Goal: Submit feedback/report problem

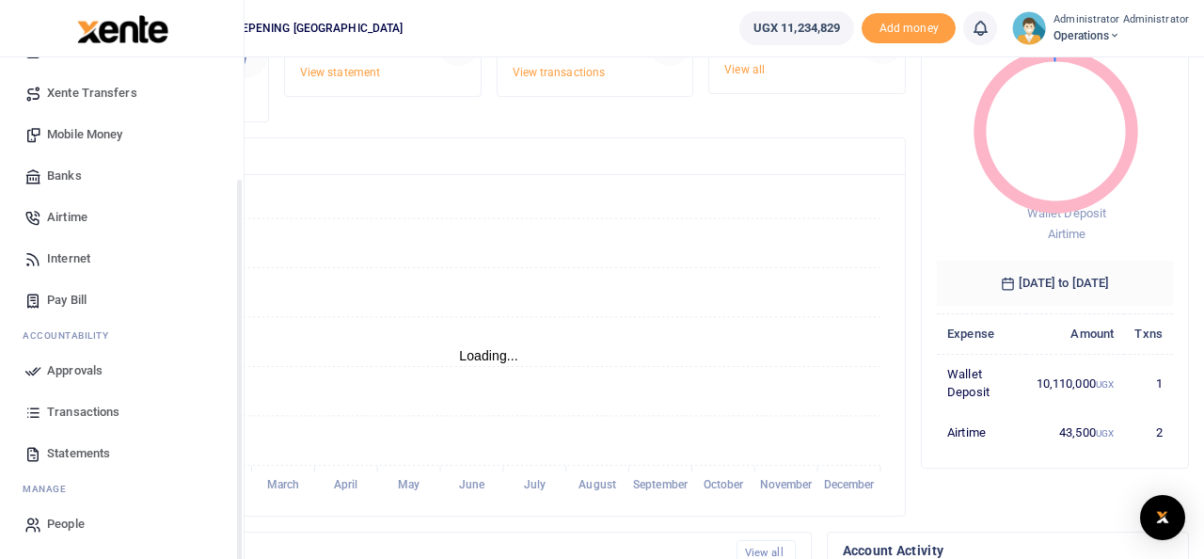
scroll to position [161, 0]
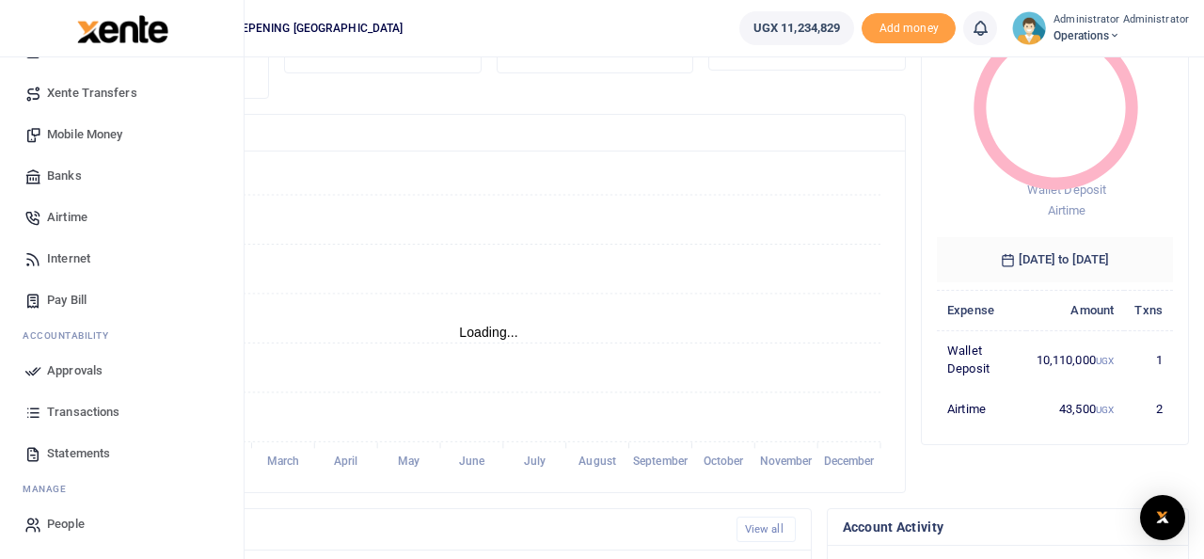
click at [84, 412] on span "Transactions" at bounding box center [83, 411] width 72 height 19
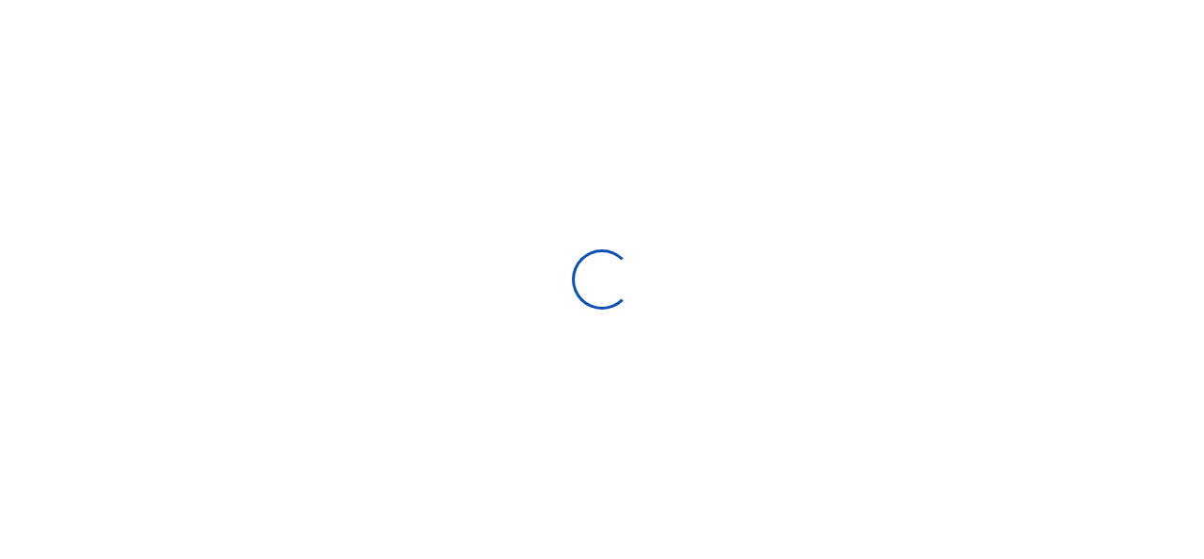
select select
type input "[DATE] - [DATE]"
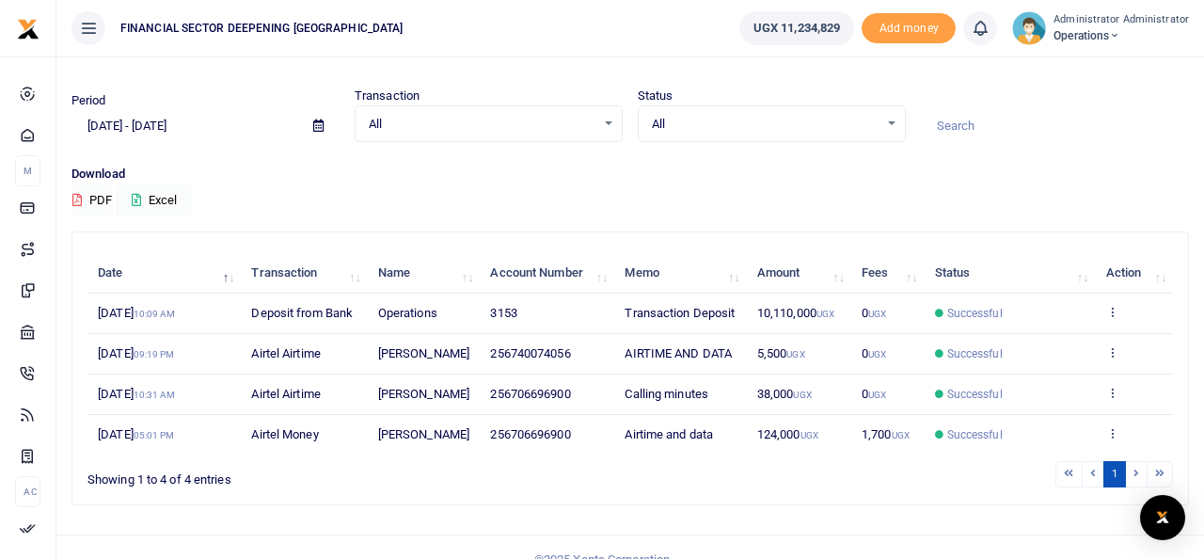
scroll to position [44, 0]
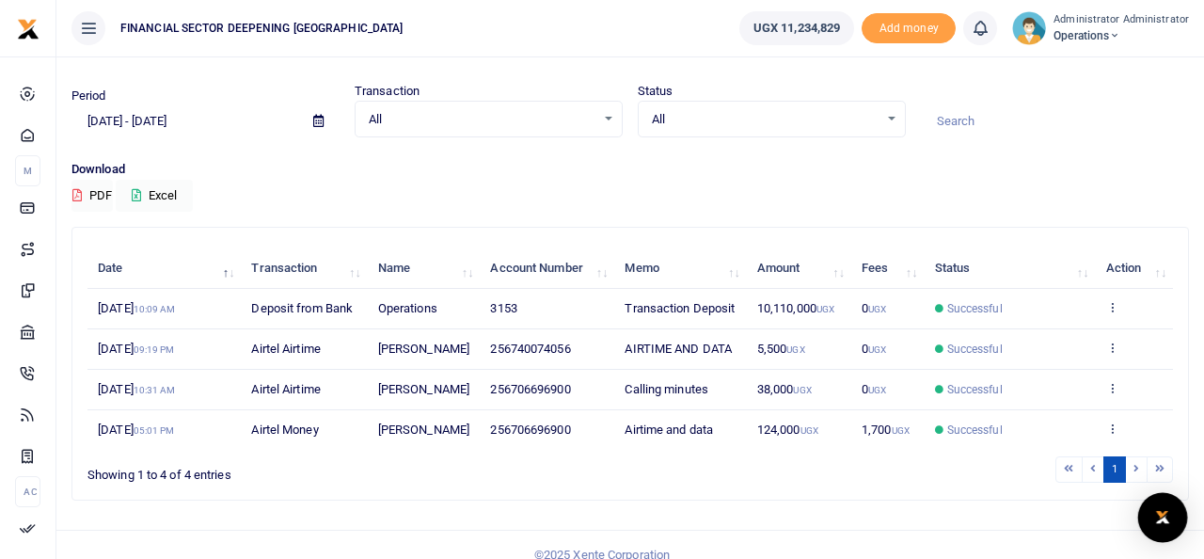
click at [1159, 510] on img "Open Intercom Messenger" at bounding box center [1162, 517] width 24 height 23
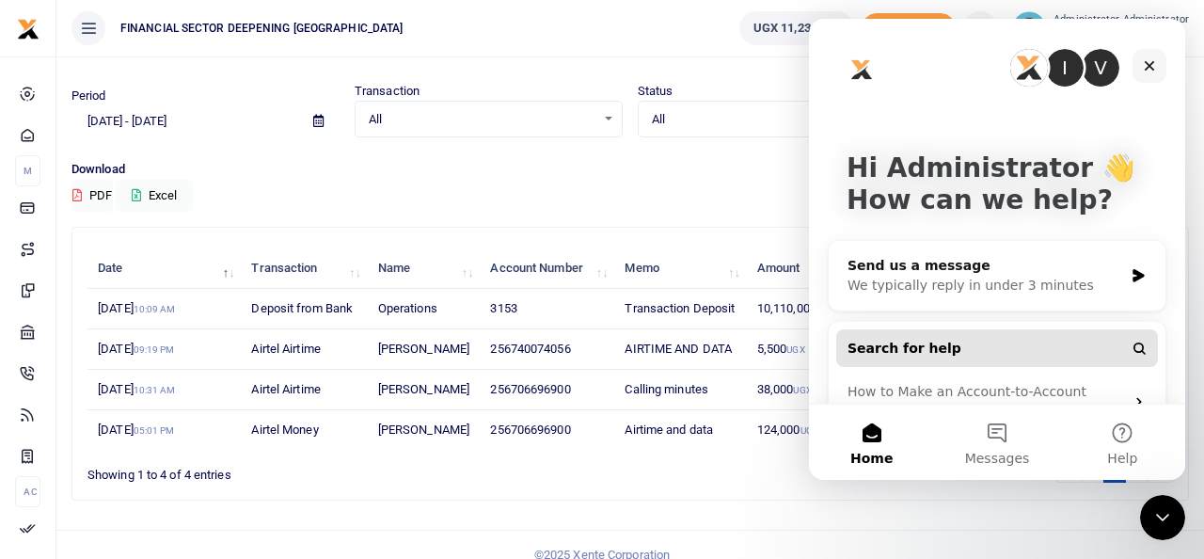
scroll to position [43, 0]
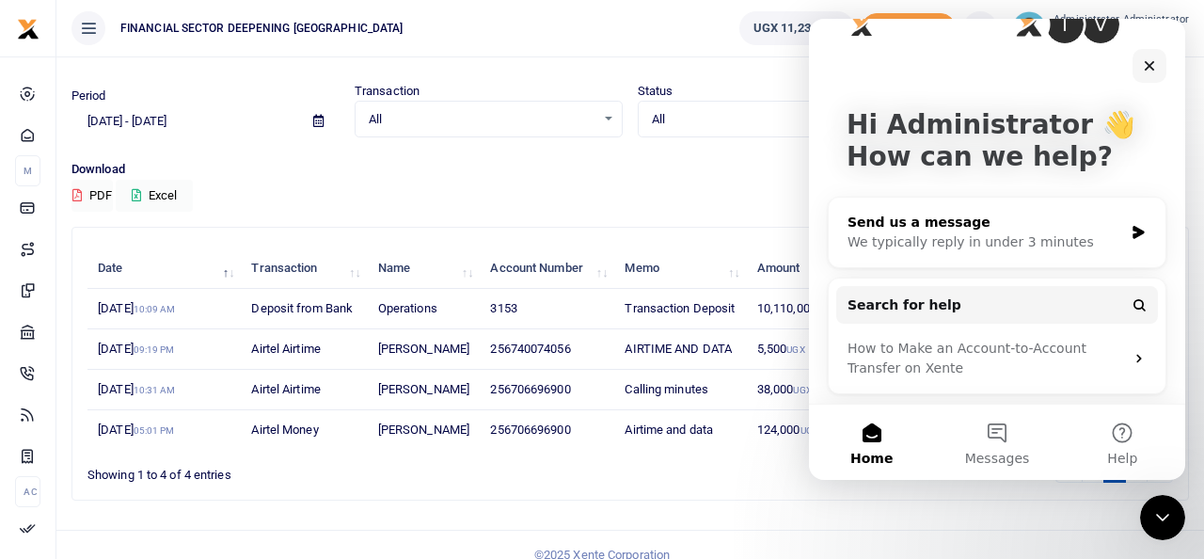
click at [995, 237] on div "We typically reply in under 3 minutes" at bounding box center [985, 242] width 276 height 20
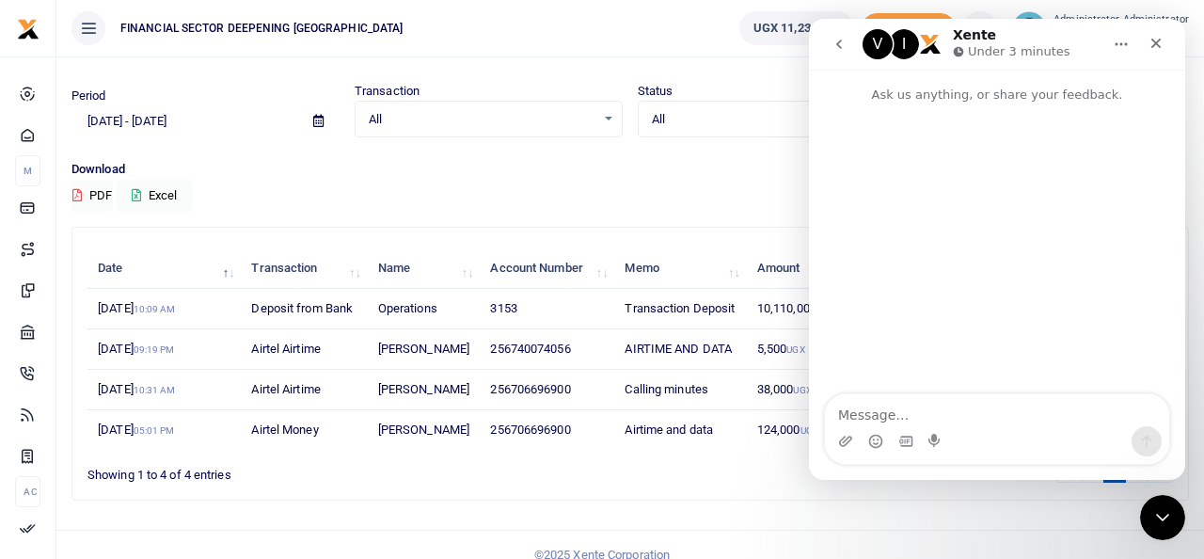
scroll to position [0, 0]
click at [938, 414] on textarea "Message…" at bounding box center [997, 410] width 344 height 32
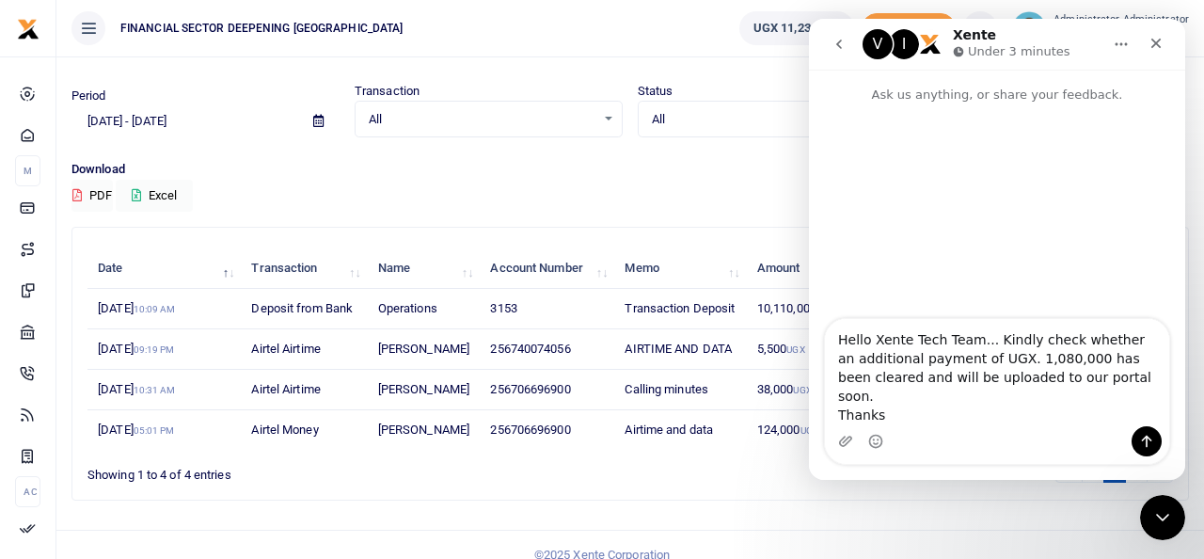
type textarea "Hello Xente Tech Team... Kindly check whether an additional payment of UGX. 1,0…"
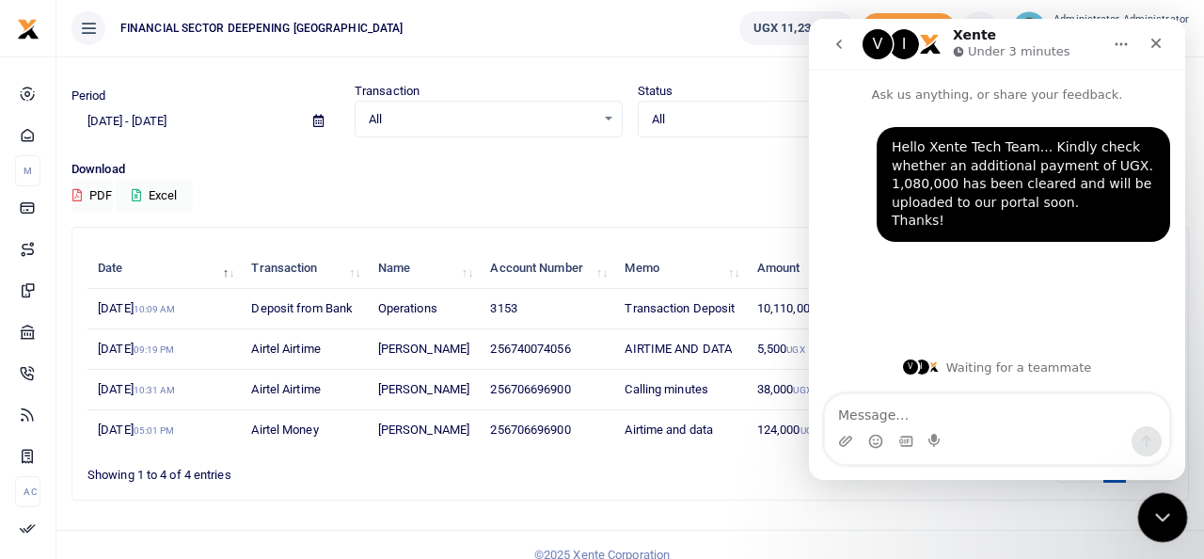
click at [1180, 529] on div "Close Intercom Messenger" at bounding box center [1159, 514] width 45 height 45
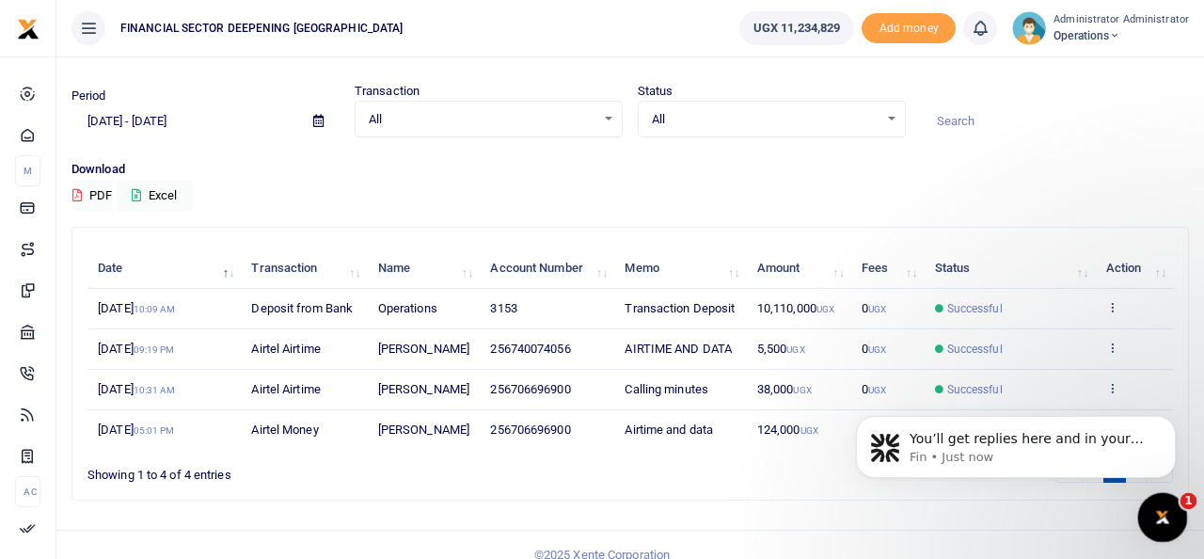
click at [1158, 523] on icon "Open Intercom Messenger" at bounding box center [1159, 514] width 31 height 31
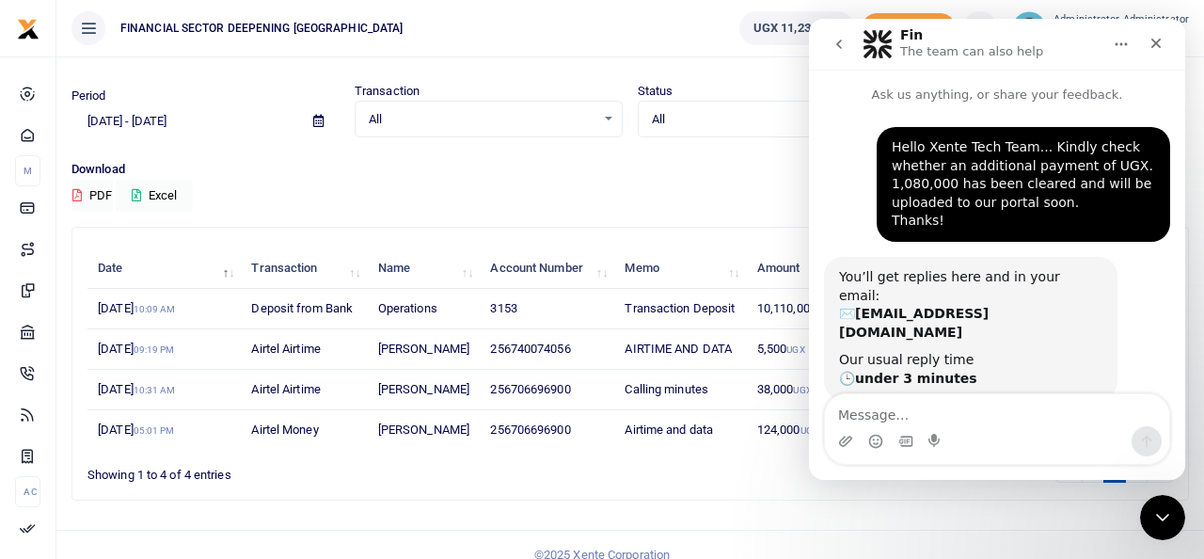
scroll to position [8, 0]
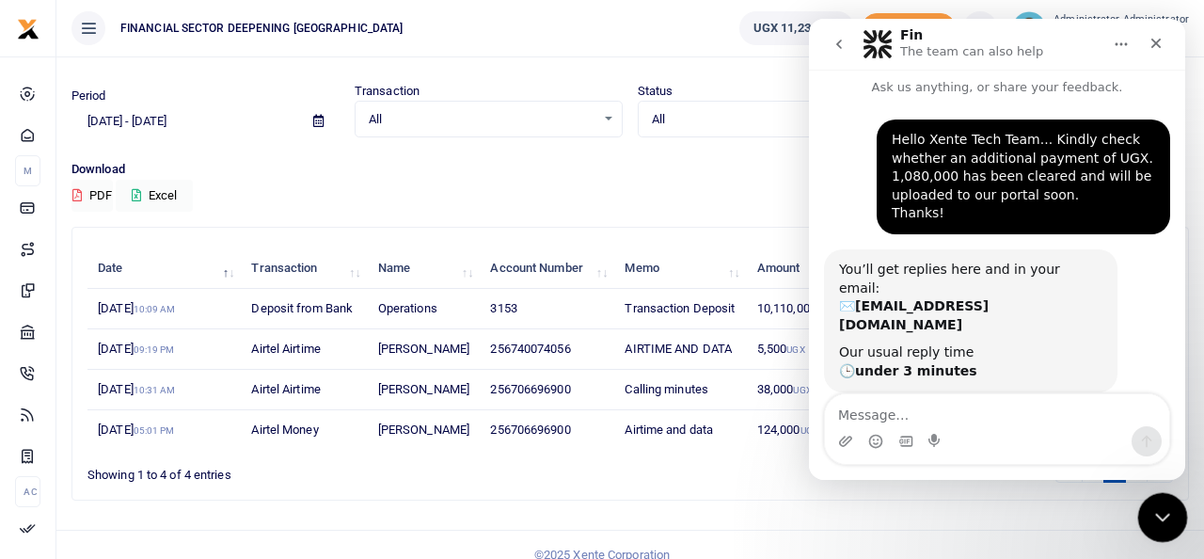
click at [1163, 521] on icon "Close Intercom Messenger" at bounding box center [1159, 514] width 23 height 23
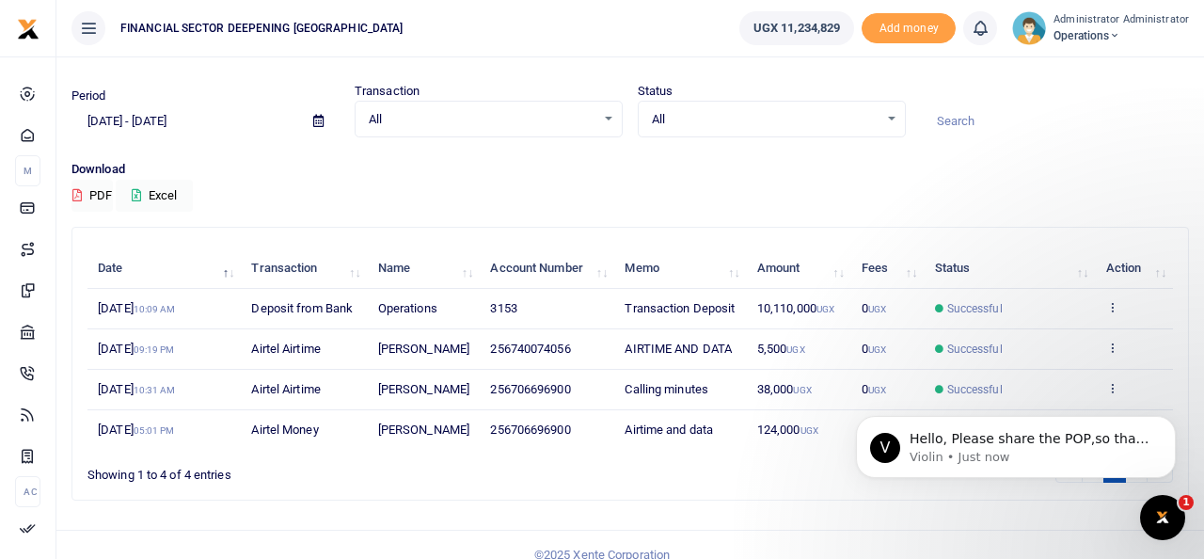
scroll to position [153, 0]
